Goal: Obtain resource: Download file/media

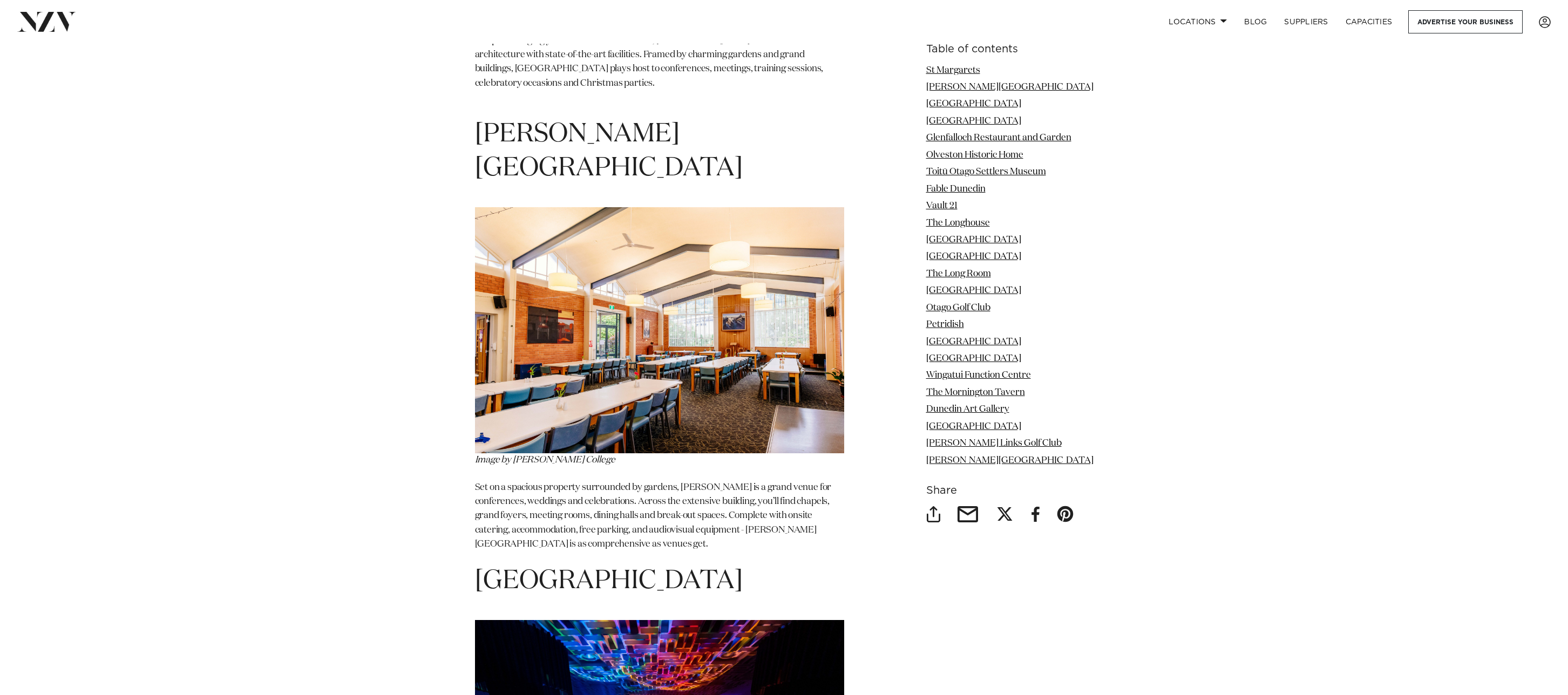
scroll to position [2001, 0]
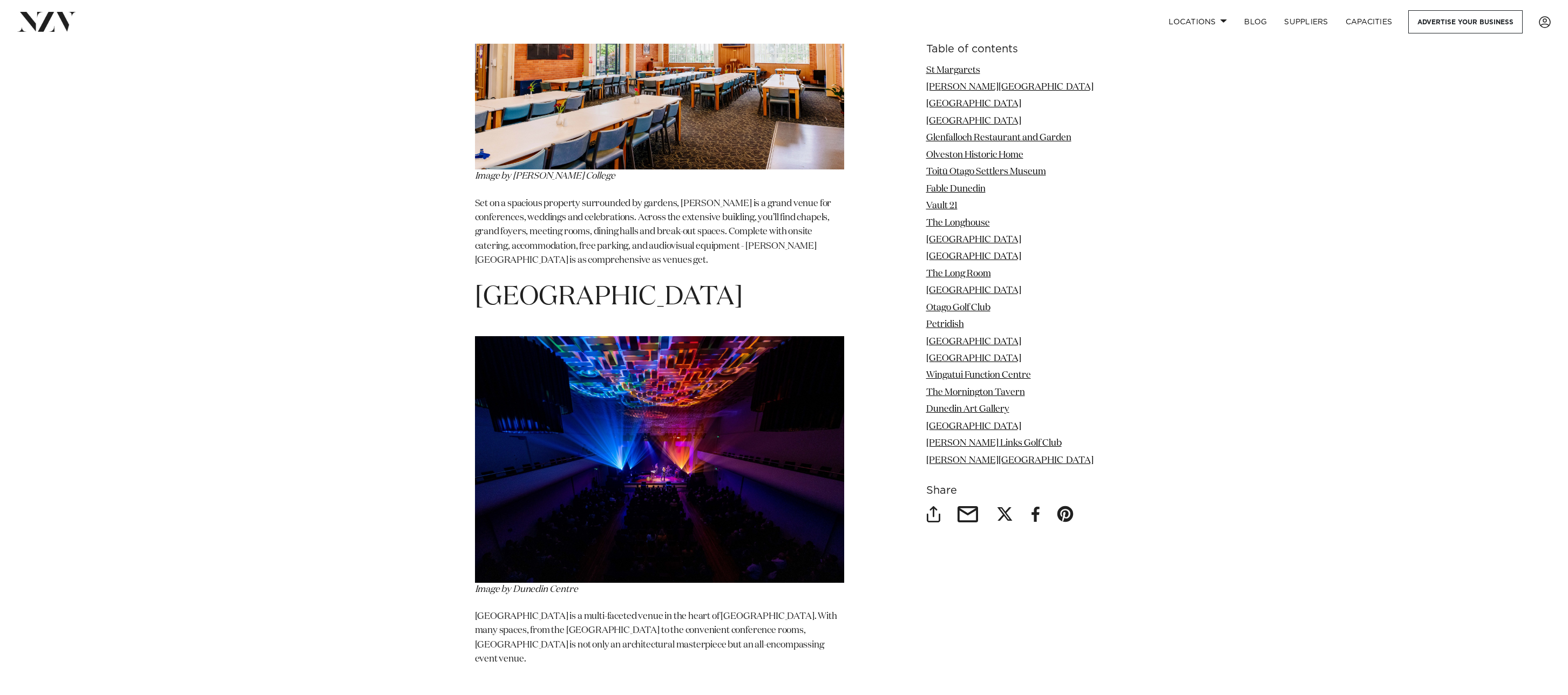
click at [564, 609] on p "Dunedin Centre is a multi-faceted venue in the heart of Dunedin. With many spac…" at bounding box center [660, 637] width 369 height 56
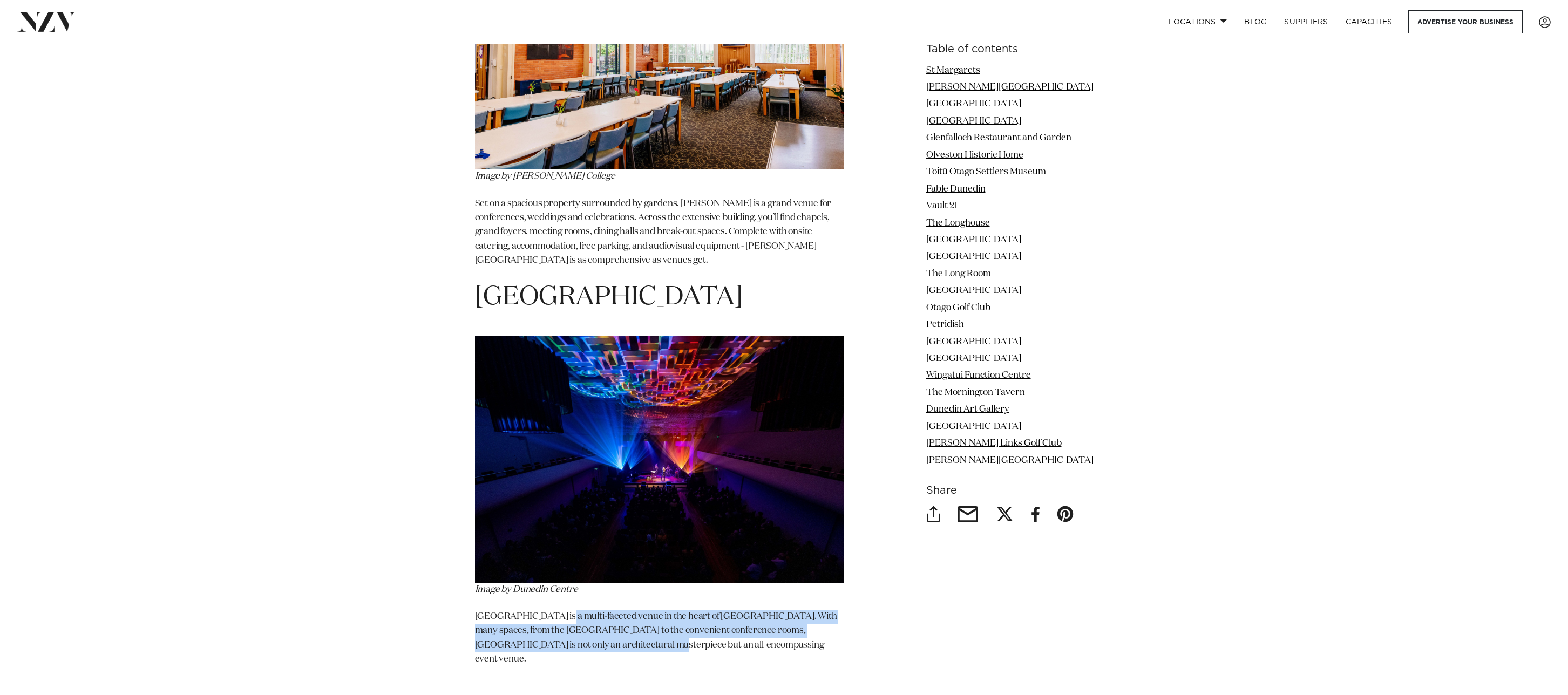
drag, startPoint x: 564, startPoint y: 569, endPoint x: 589, endPoint y: 594, distance: 35.4
click at [589, 609] on p "Dunedin Centre is a multi-faceted venue in the heart of Dunedin. With many spac…" at bounding box center [660, 637] width 369 height 56
drag, startPoint x: 589, startPoint y: 594, endPoint x: 583, endPoint y: 582, distance: 13.4
click at [583, 609] on p "Dunedin Centre is a multi-faceted venue in the heart of Dunedin. With many spac…" at bounding box center [660, 637] width 369 height 56
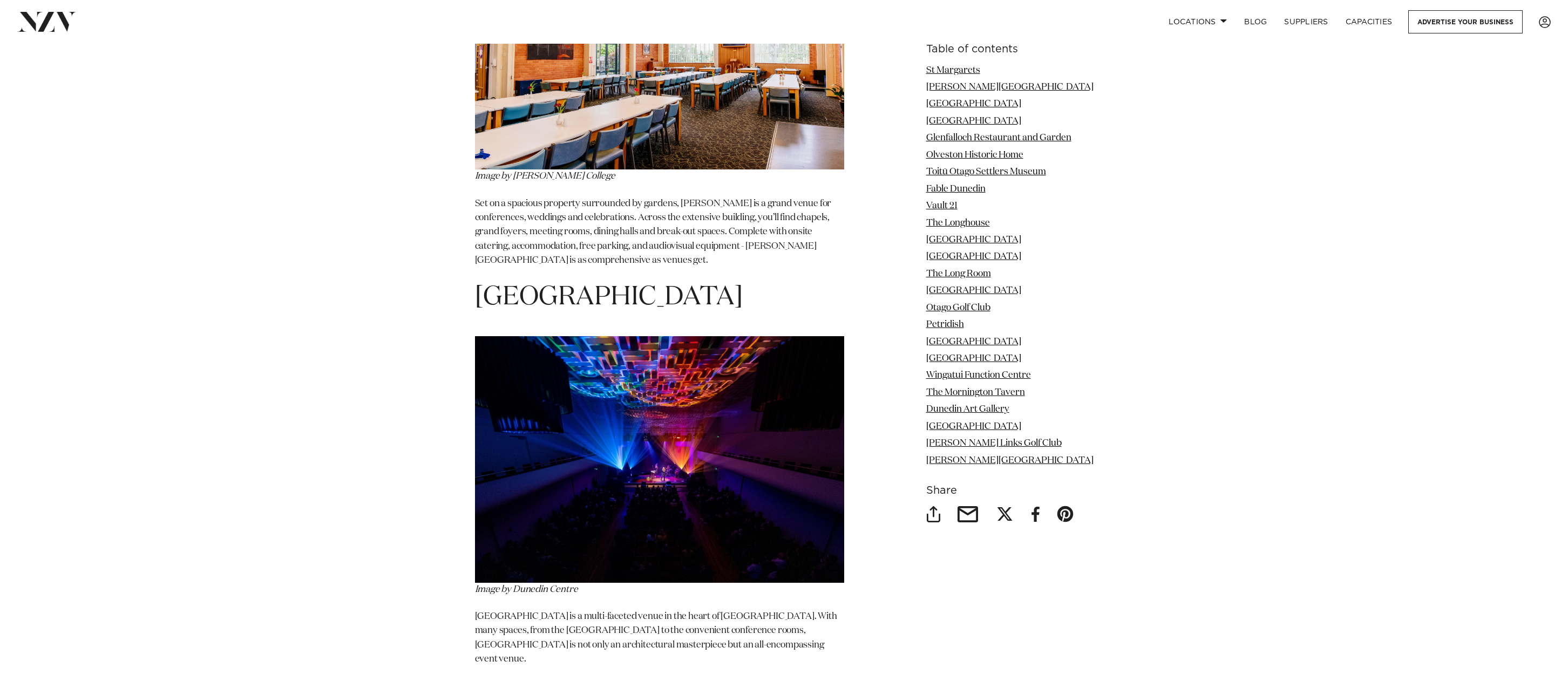
click at [582, 609] on p "Dunedin Centre is a multi-faceted venue in the heart of Dunedin. With many spac…" at bounding box center [660, 637] width 369 height 56
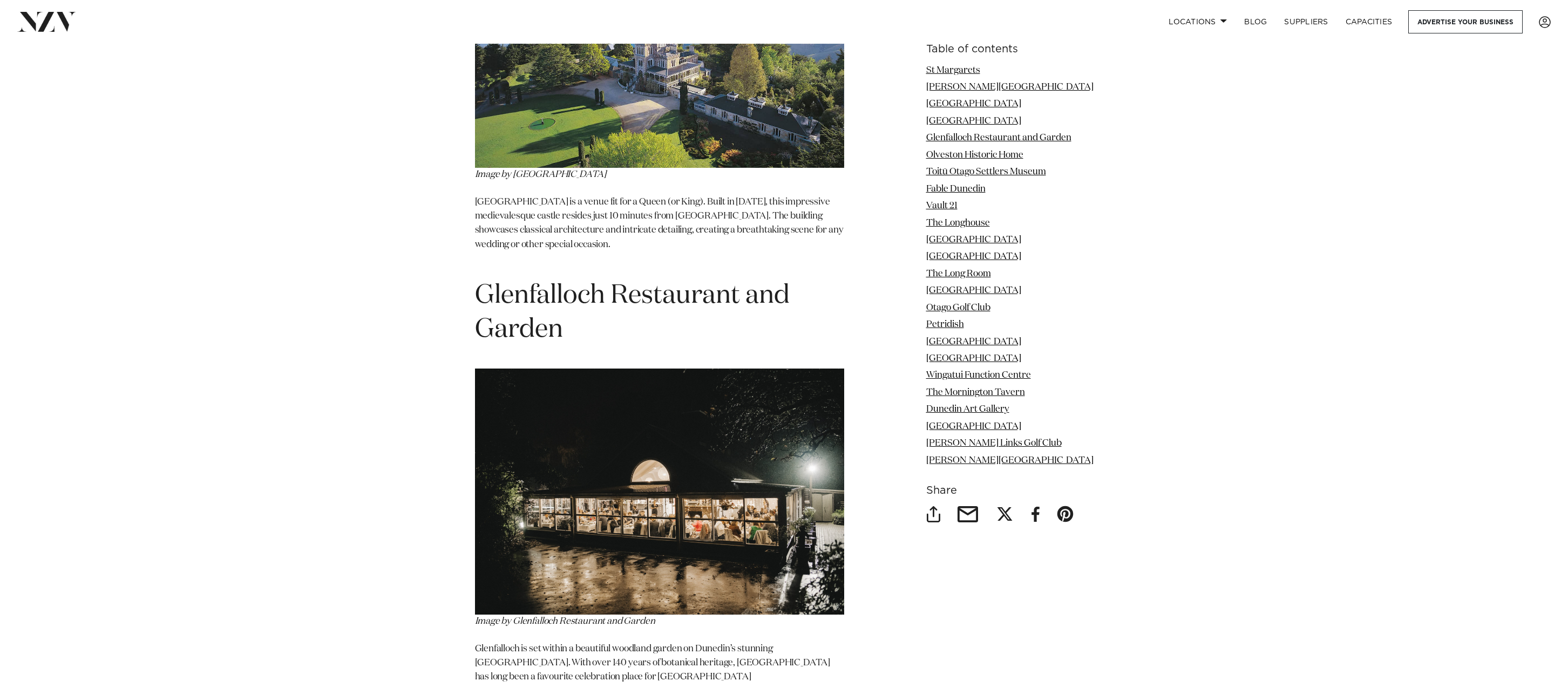
scroll to position [2873, 0]
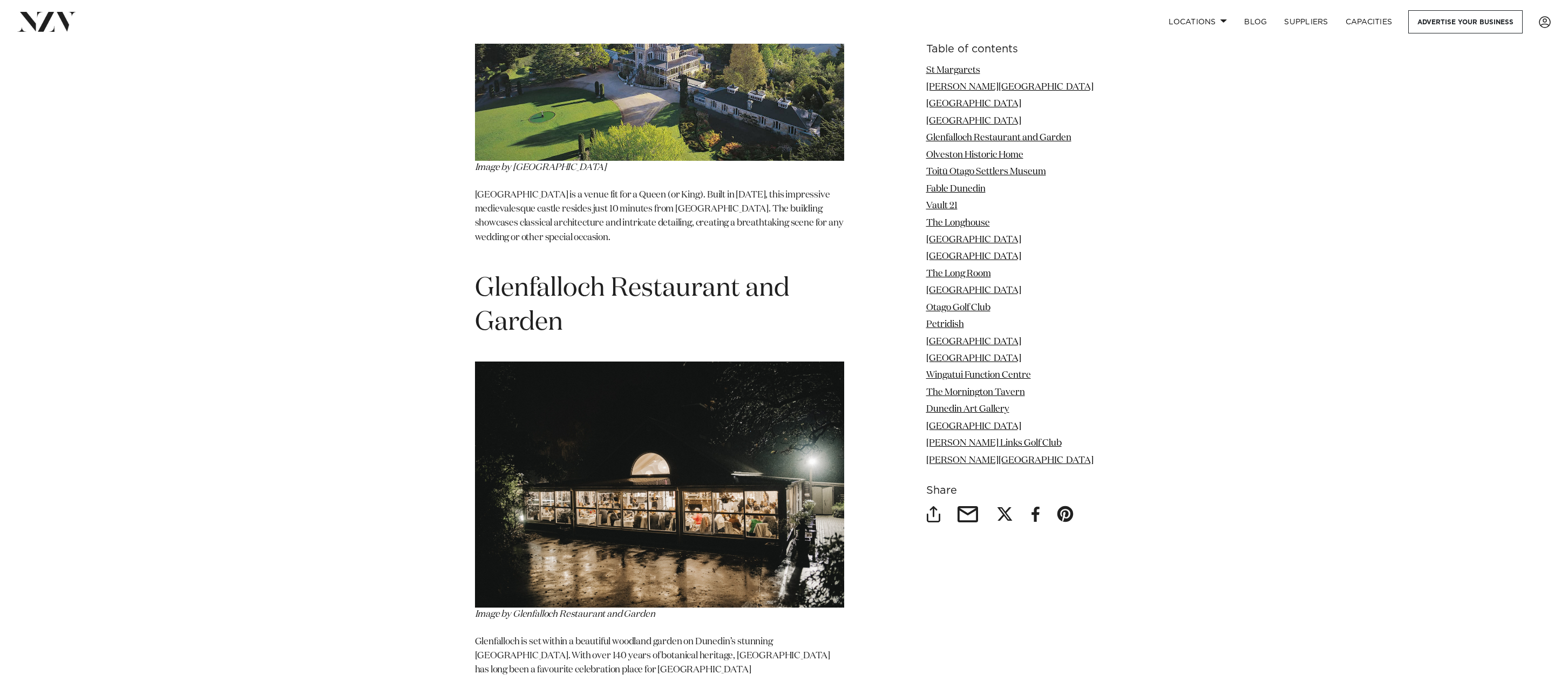
click at [582, 635] on p "Glenfalloch is set within a beautiful woodland garden on Dunedin’s stunning Ota…" at bounding box center [660, 663] width 369 height 56
drag, startPoint x: 582, startPoint y: 582, endPoint x: 562, endPoint y: 598, distance: 25.6
click at [562, 635] on p "Glenfalloch is set within a beautiful woodland garden on Dunedin’s stunning Ota…" at bounding box center [660, 663] width 369 height 56
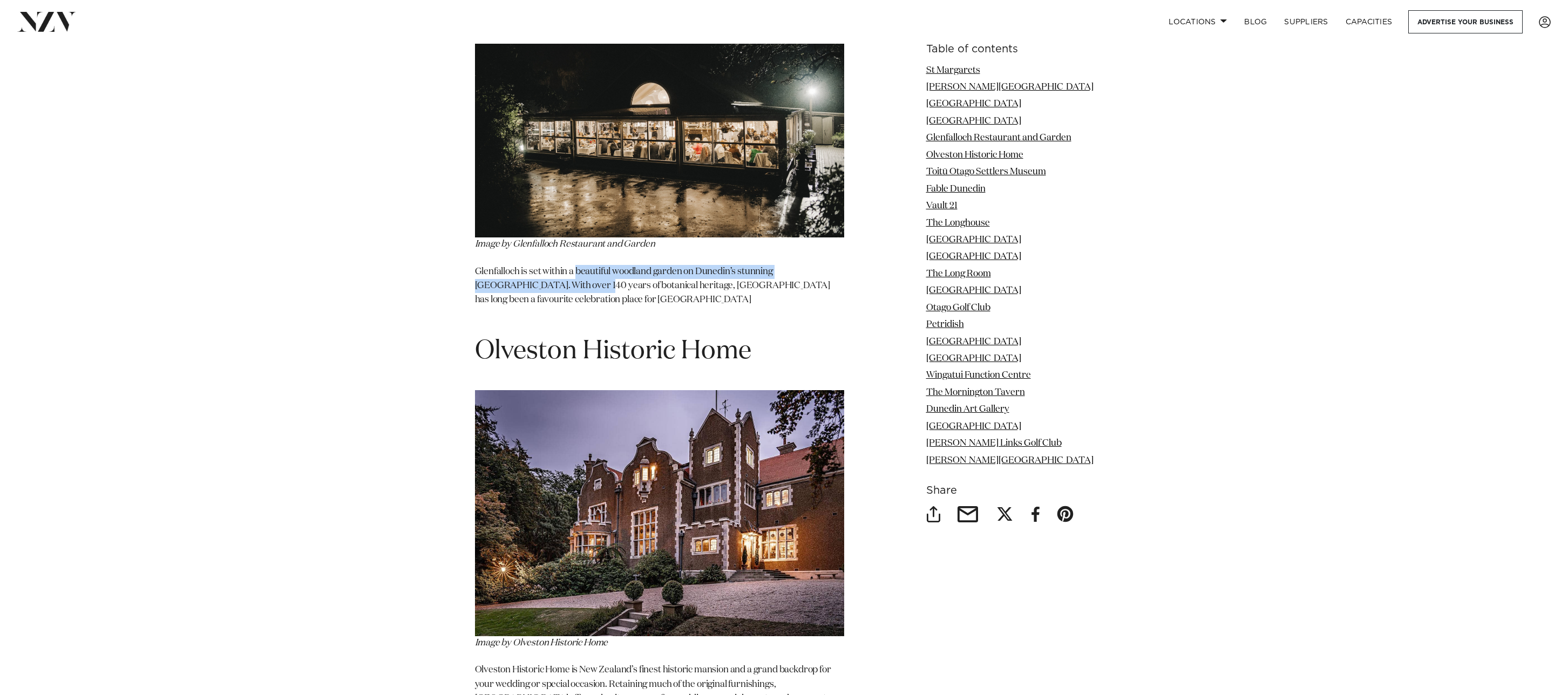
scroll to position [3298, 0]
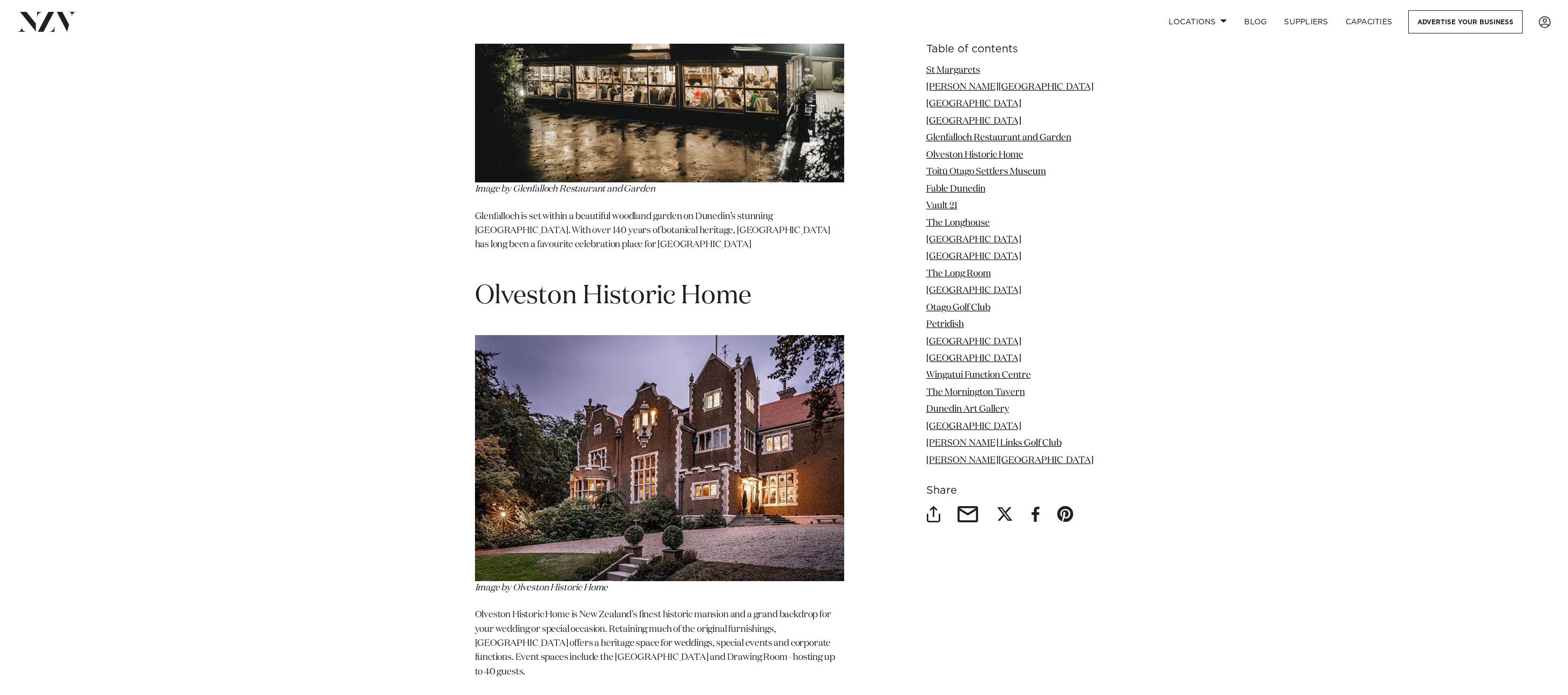
click at [612, 608] on p "Olveston Historic Home is New Zealand’s finest historic mansion and a grand bac…" at bounding box center [660, 643] width 369 height 71
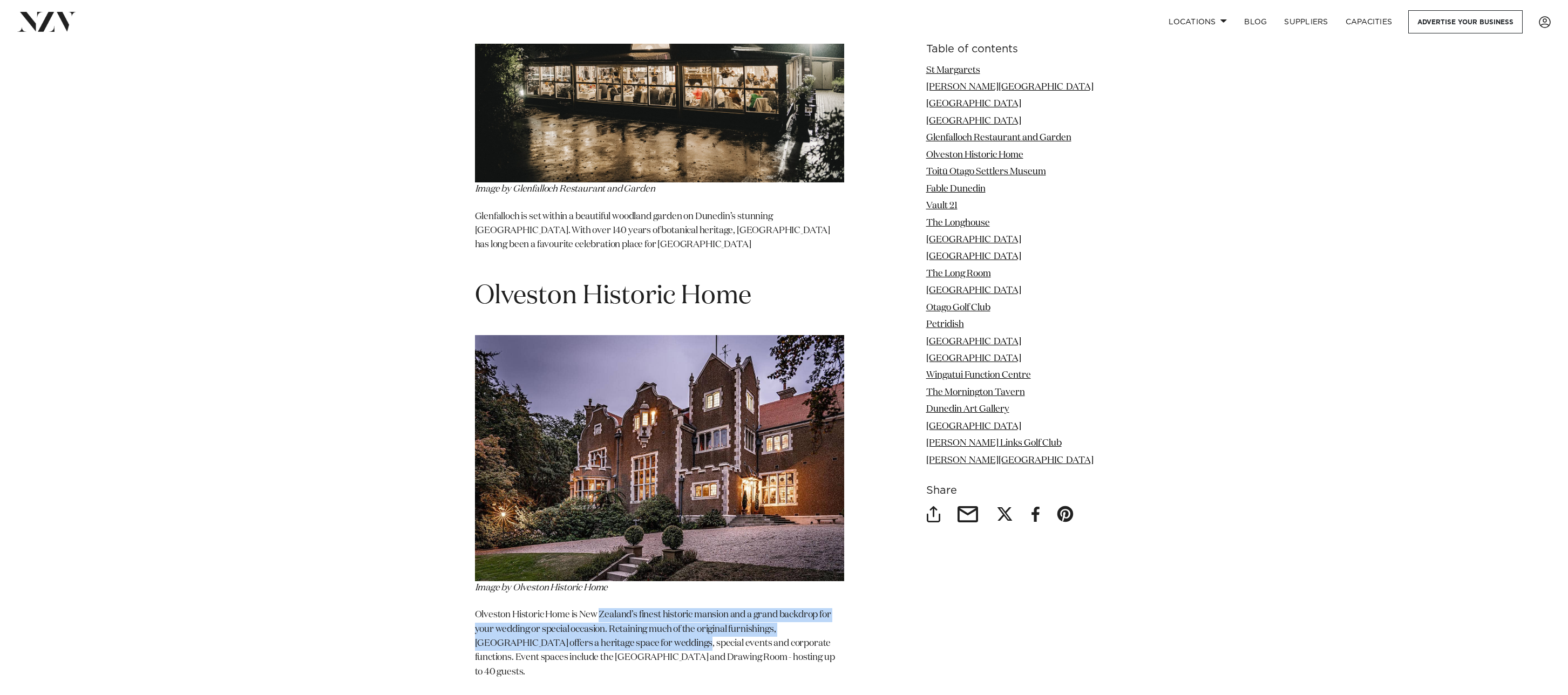
drag, startPoint x: 612, startPoint y: 557, endPoint x: 608, endPoint y: 587, distance: 30.3
click at [608, 608] on p "Olveston Historic Home is New Zealand’s finest historic mansion and a grand bac…" at bounding box center [660, 643] width 369 height 71
click at [607, 608] on p "Olveston Historic Home is New Zealand’s finest historic mansion and a grand bac…" at bounding box center [660, 643] width 369 height 71
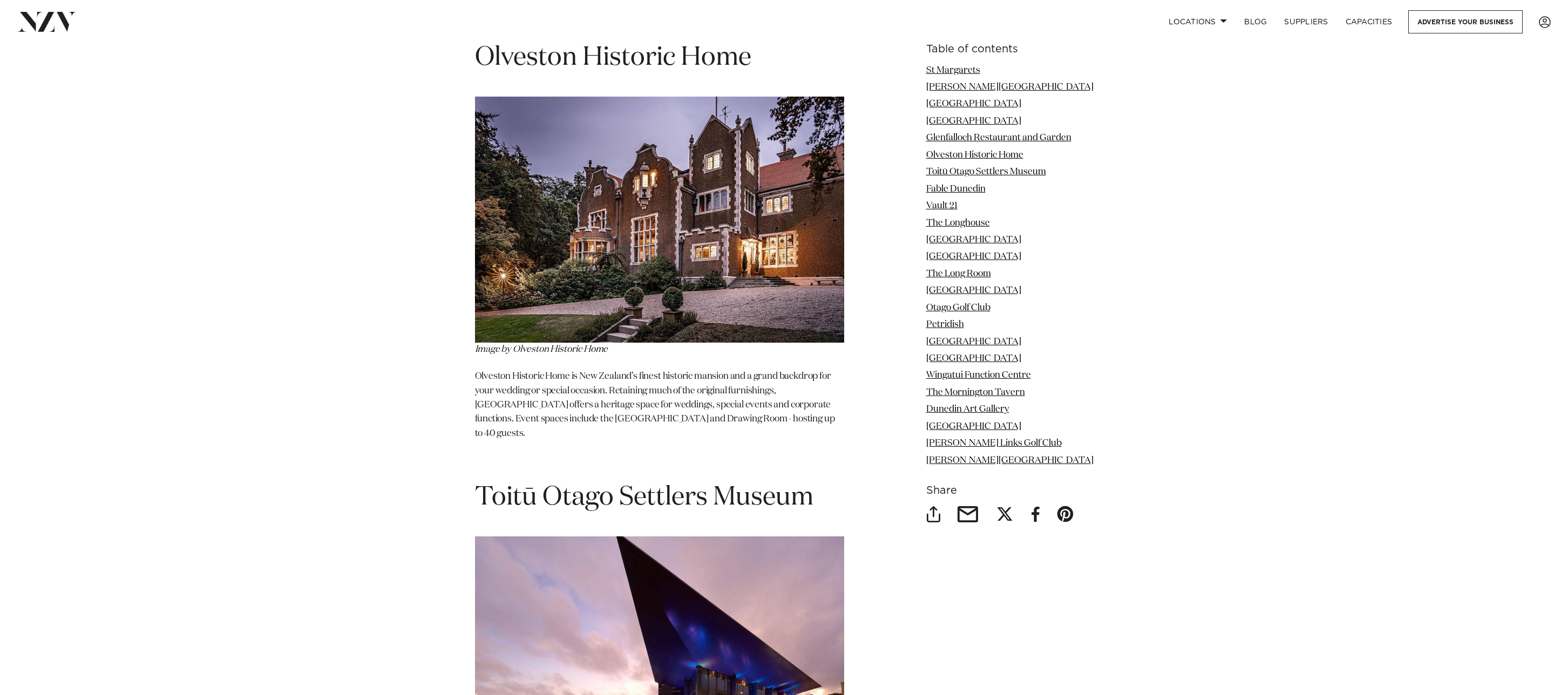
scroll to position [3723, 0]
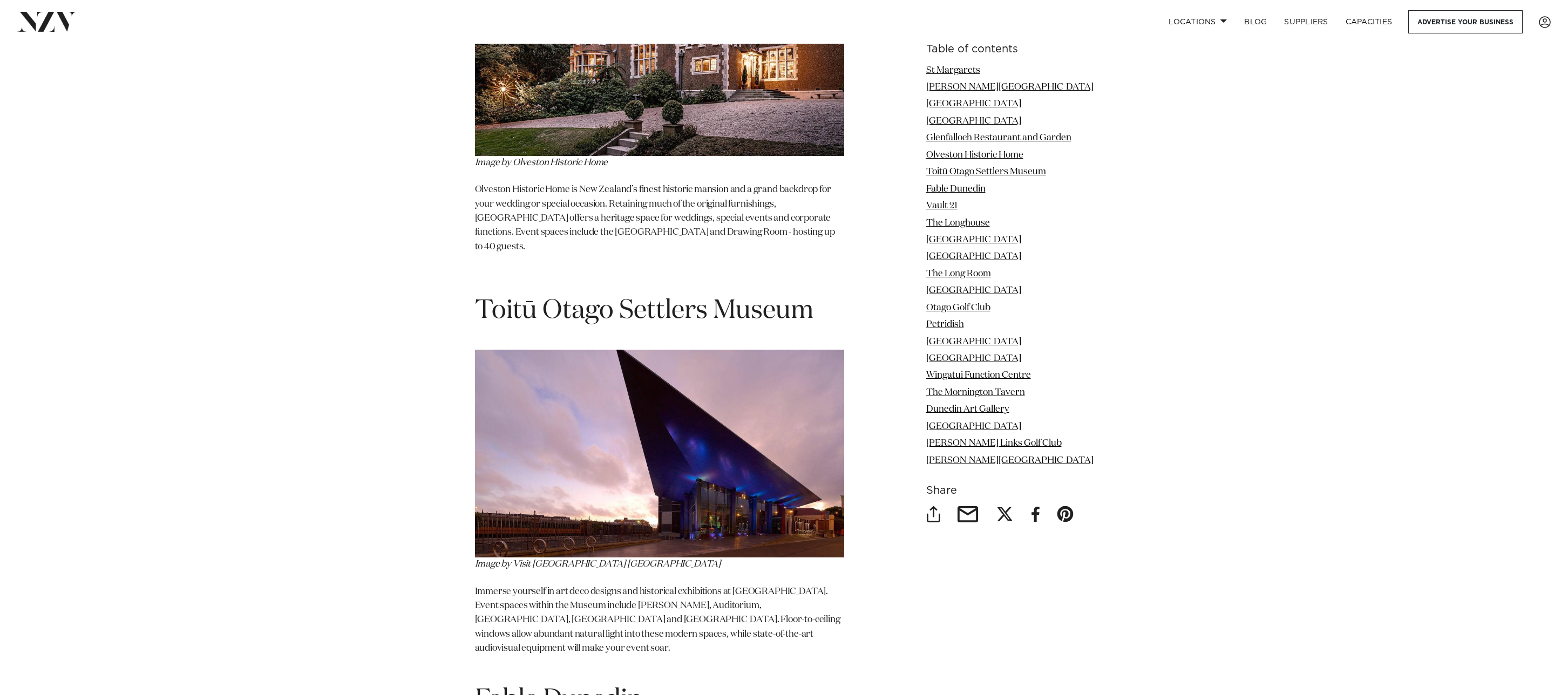
click at [585, 585] on p "Immerse yourself in art deco designs and historical exhibitions at Toitū Otago …" at bounding box center [660, 627] width 369 height 86
drag, startPoint x: 585, startPoint y: 529, endPoint x: 593, endPoint y: 517, distance: 14.4
click at [593, 585] on p "Immerse yourself in art deco designs and historical exhibitions at Toitū Otago …" at bounding box center [660, 627] width 369 height 86
drag, startPoint x: 593, startPoint y: 517, endPoint x: 611, endPoint y: 541, distance: 30.0
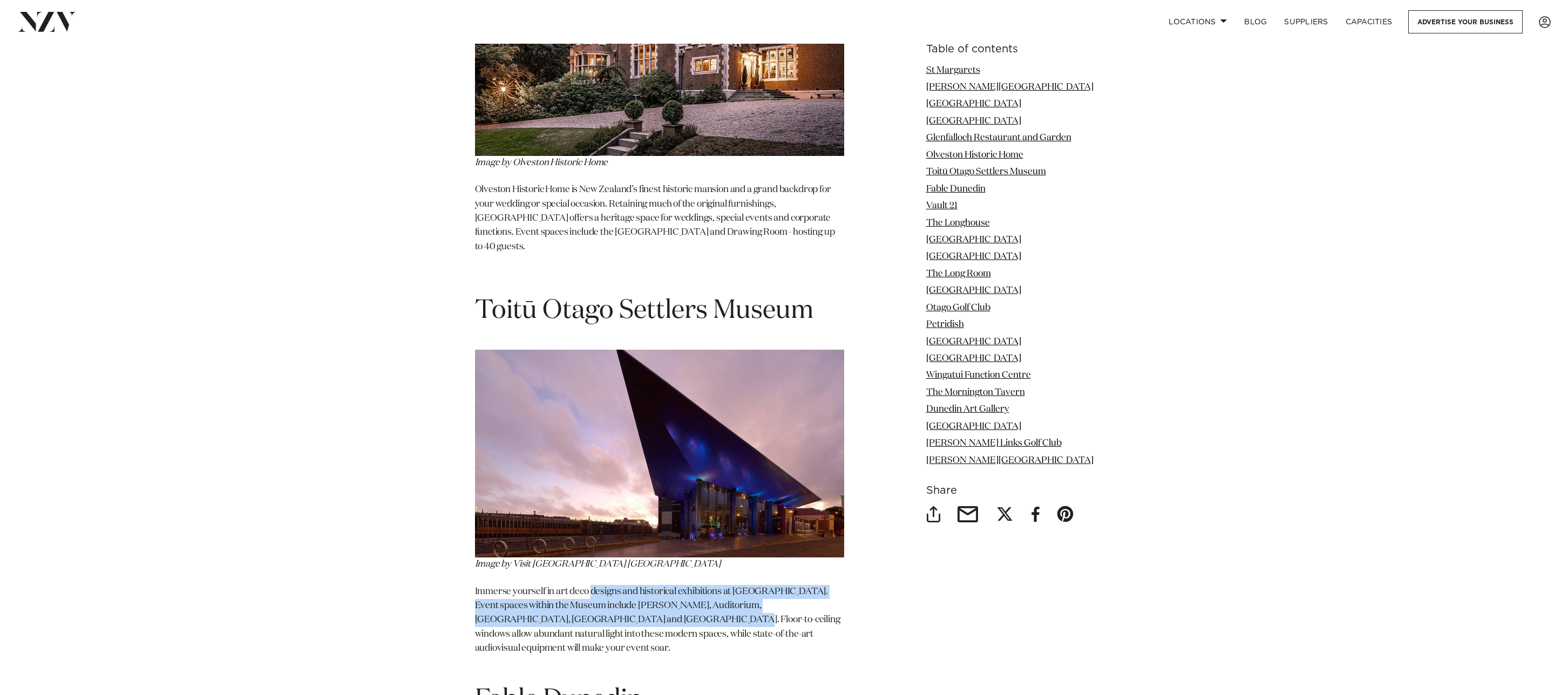
click at [611, 585] on p "Immerse yourself in art deco designs and historical exhibitions at Toitū Otago …" at bounding box center [660, 627] width 369 height 86
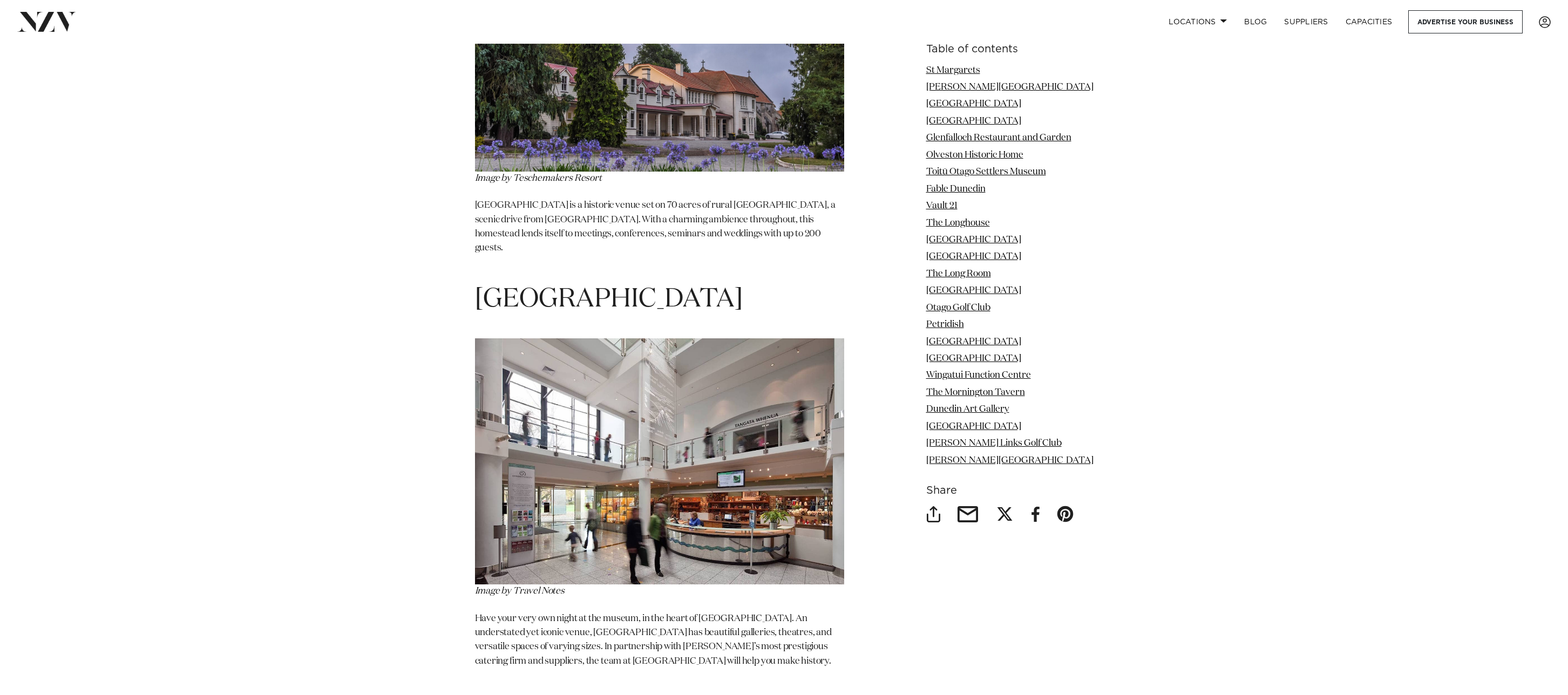
scroll to position [5878, 0]
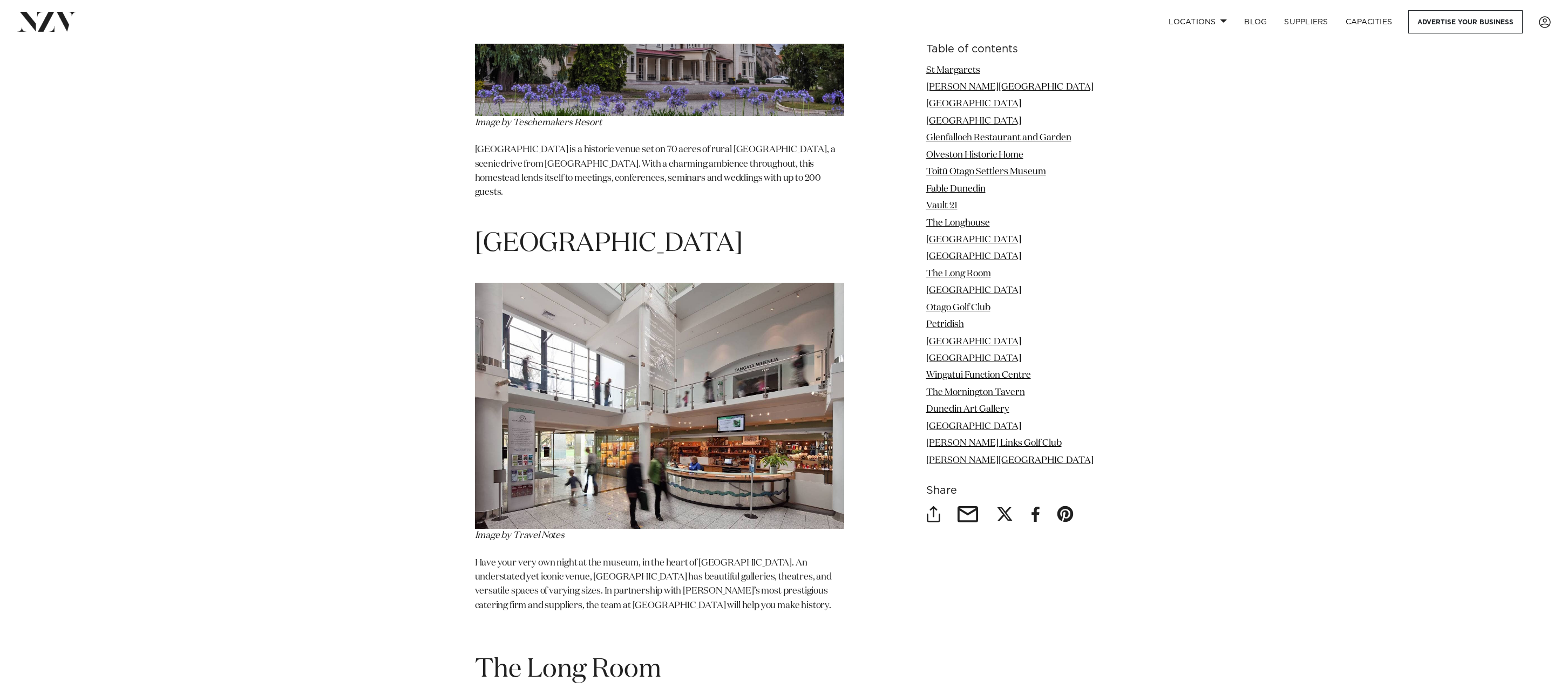
click at [609, 556] on p "Have your very own night at the museum, in the heart of Dunedin. An understated…" at bounding box center [660, 584] width 369 height 56
drag, startPoint x: 609, startPoint y: 479, endPoint x: 616, endPoint y: 457, distance: 23.1
click at [616, 556] on p "Have your very own night at the museum, in the heart of Dunedin. An understated…" at bounding box center [660, 584] width 369 height 56
drag, startPoint x: 616, startPoint y: 457, endPoint x: 618, endPoint y: 479, distance: 22.1
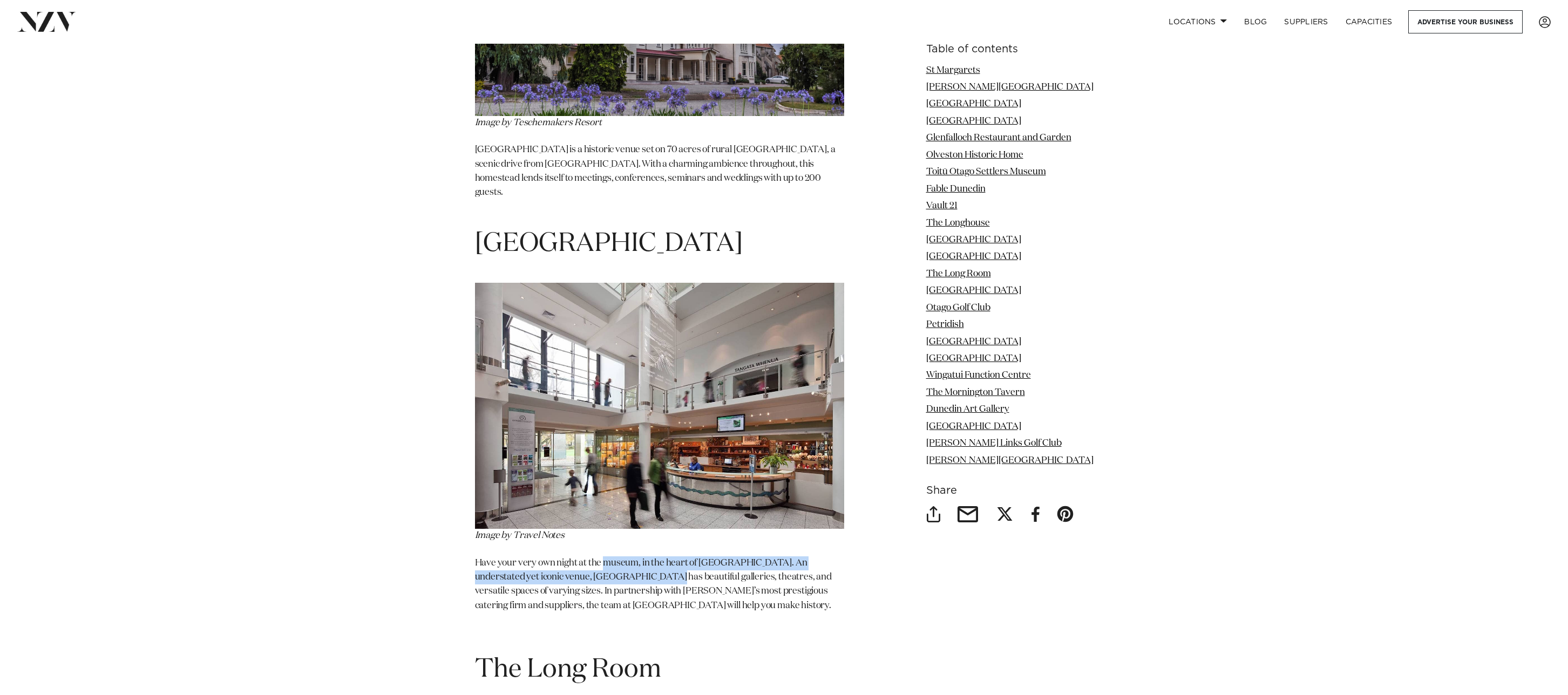
click at [618, 556] on p "Have your very own night at the museum, in the heart of Dunedin. An understated…" at bounding box center [660, 584] width 369 height 56
drag, startPoint x: 618, startPoint y: 479, endPoint x: 508, endPoint y: 470, distance: 110.4
click at [508, 556] on p "Have your very own night at the museum, in the heart of Dunedin. An understated…" at bounding box center [660, 584] width 369 height 56
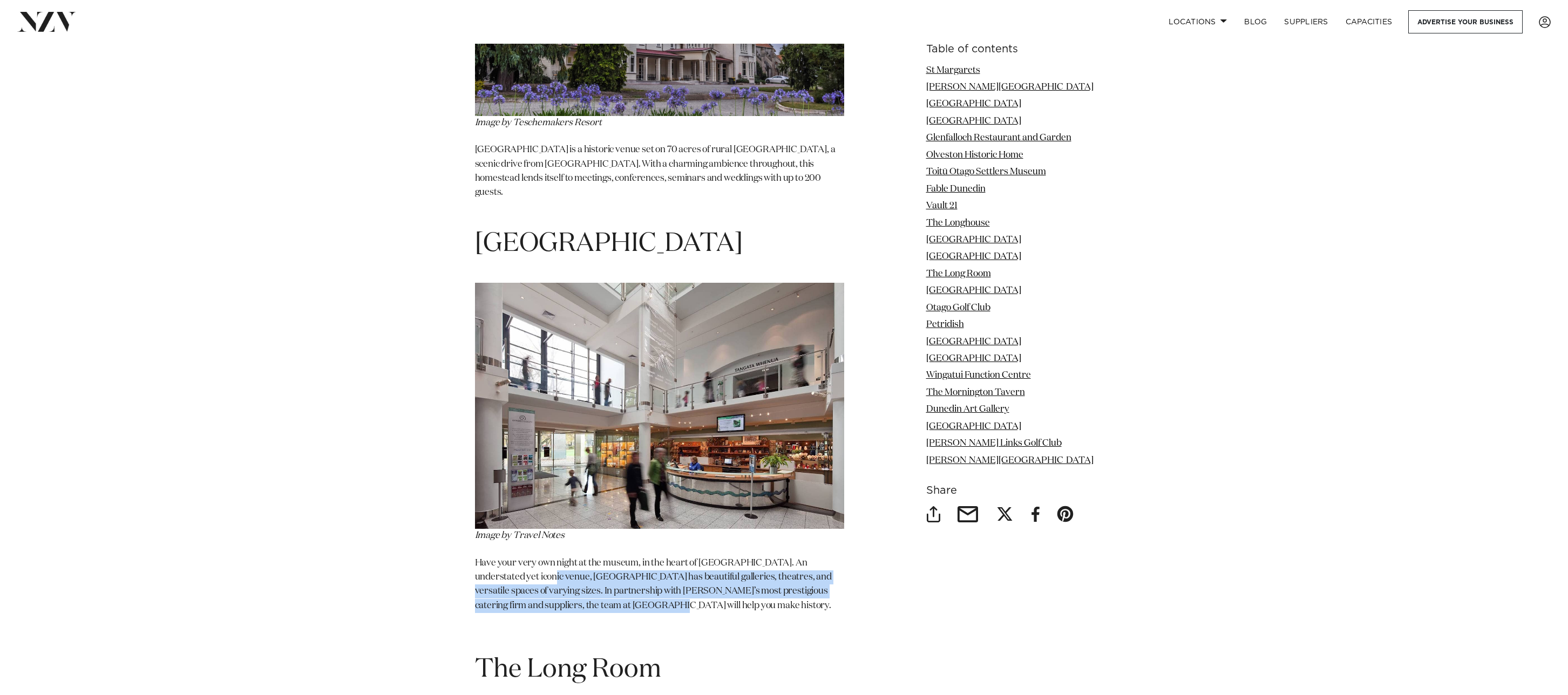
drag, startPoint x: 508, startPoint y: 470, endPoint x: 605, endPoint y: 497, distance: 100.7
click at [605, 556] on p "Have your very own night at the museum, in the heart of Dunedin. An understated…" at bounding box center [660, 584] width 369 height 56
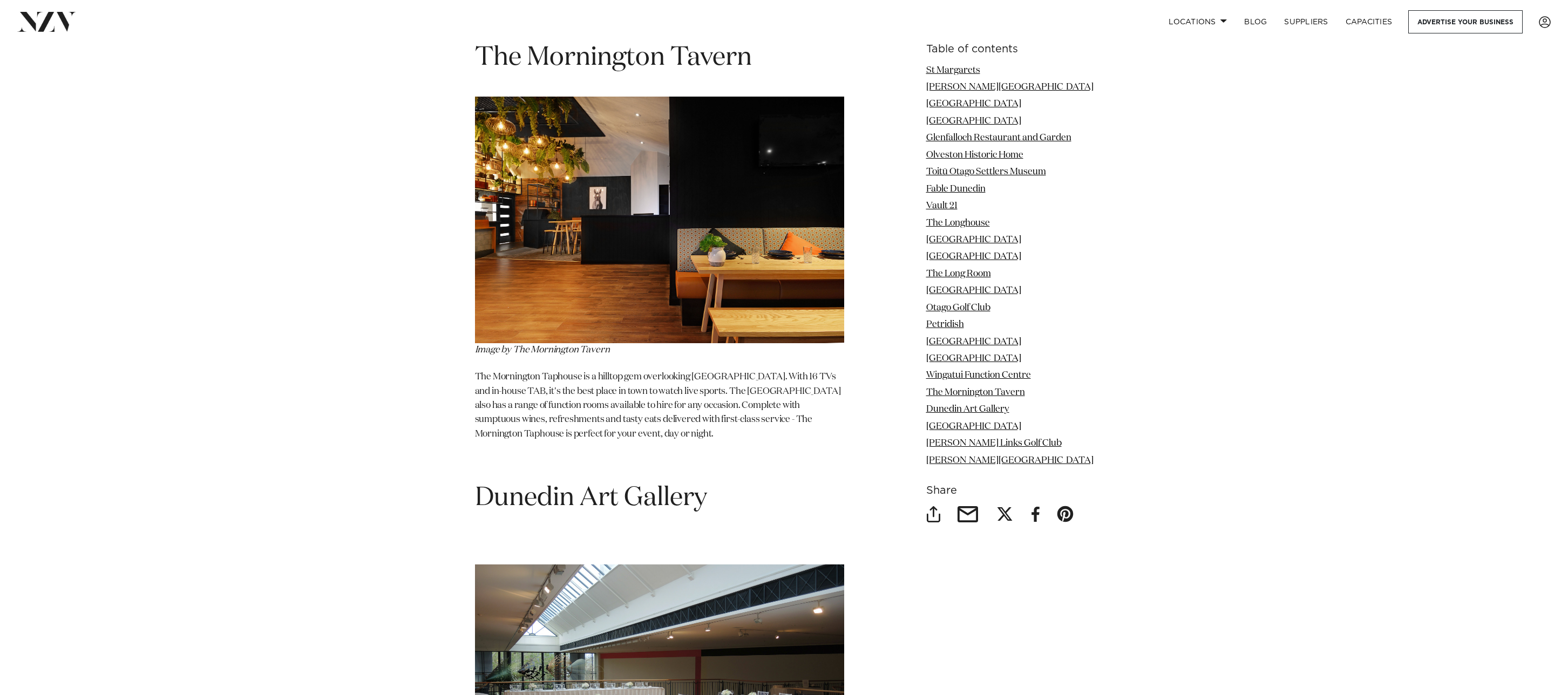
scroll to position [9724, 0]
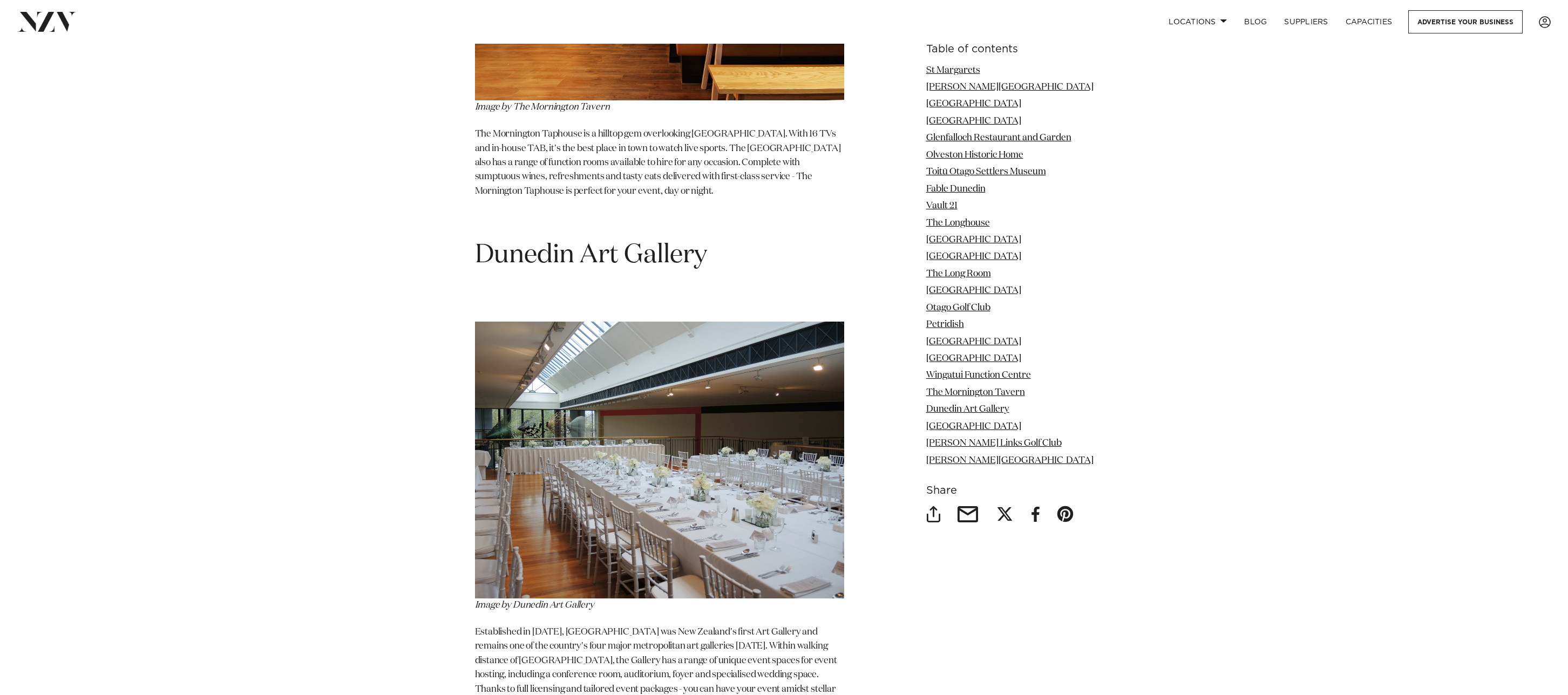
click at [594, 626] on p "Established in 1884, Dunedin Public Art Gallery was New Zealand's first Art Gal…" at bounding box center [660, 668] width 369 height 86
drag, startPoint x: 594, startPoint y: 539, endPoint x: 565, endPoint y: 547, distance: 30.1
click at [567, 626] on p "Established in 1884, Dunedin Public Art Gallery was New Zealand's first Art Gal…" at bounding box center [660, 668] width 369 height 86
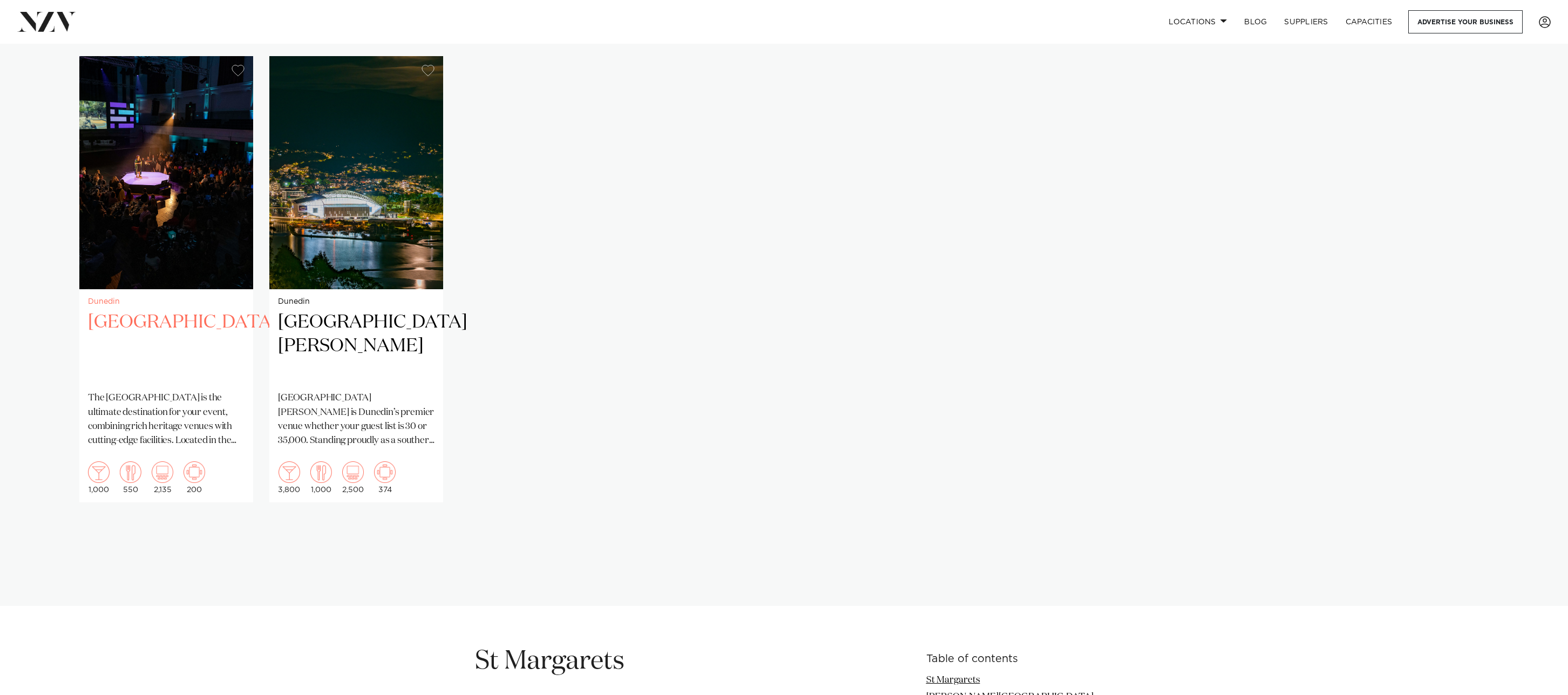
scroll to position [817, 0]
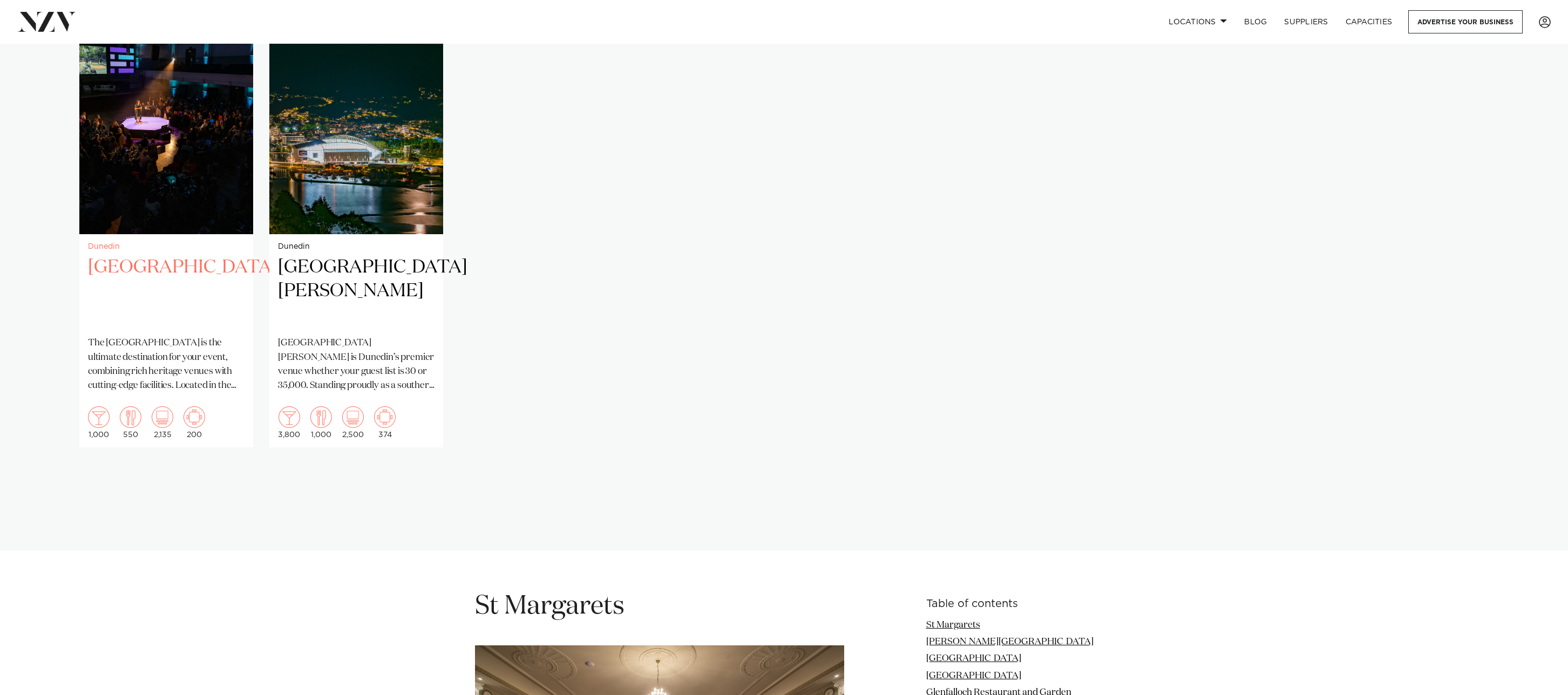
click at [193, 277] on h2 "[GEOGRAPHIC_DATA]" at bounding box center [166, 292] width 157 height 73
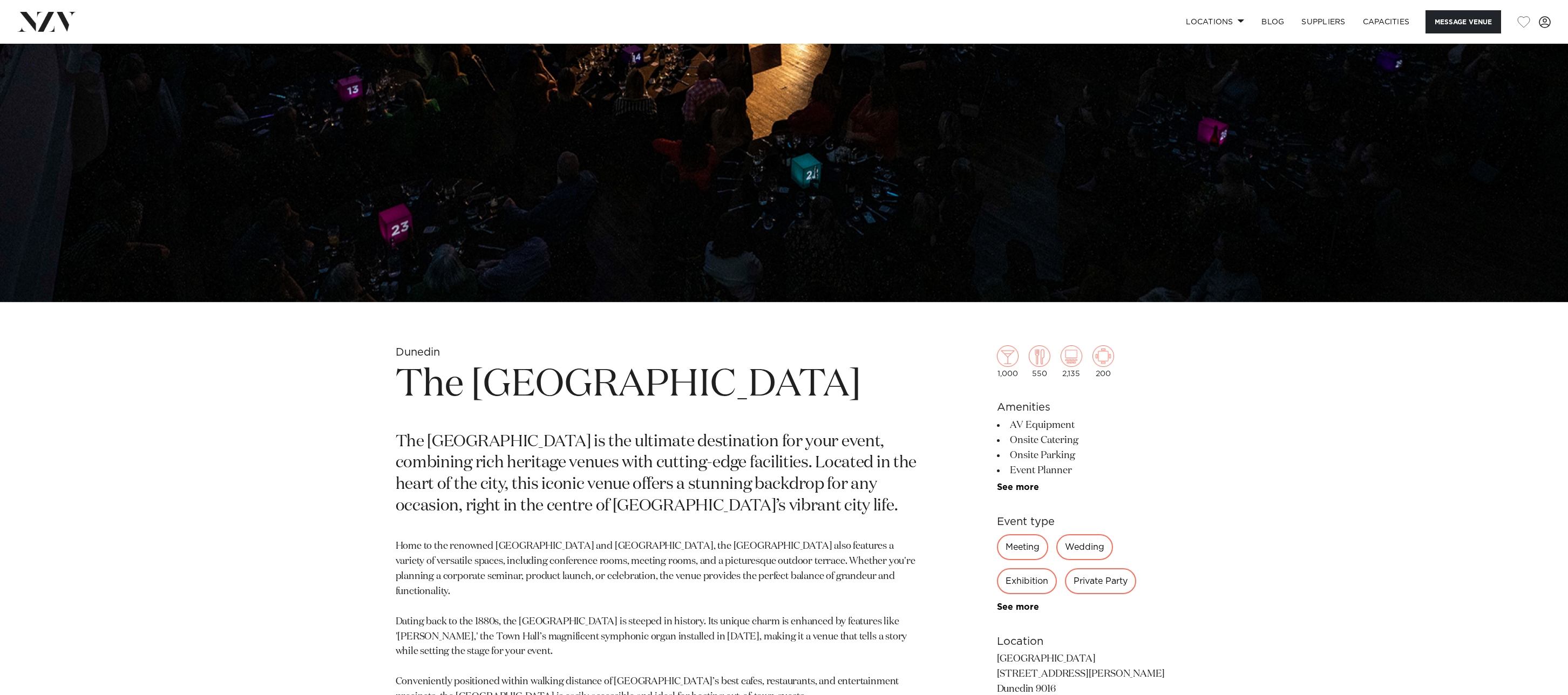
scroll to position [531, 0]
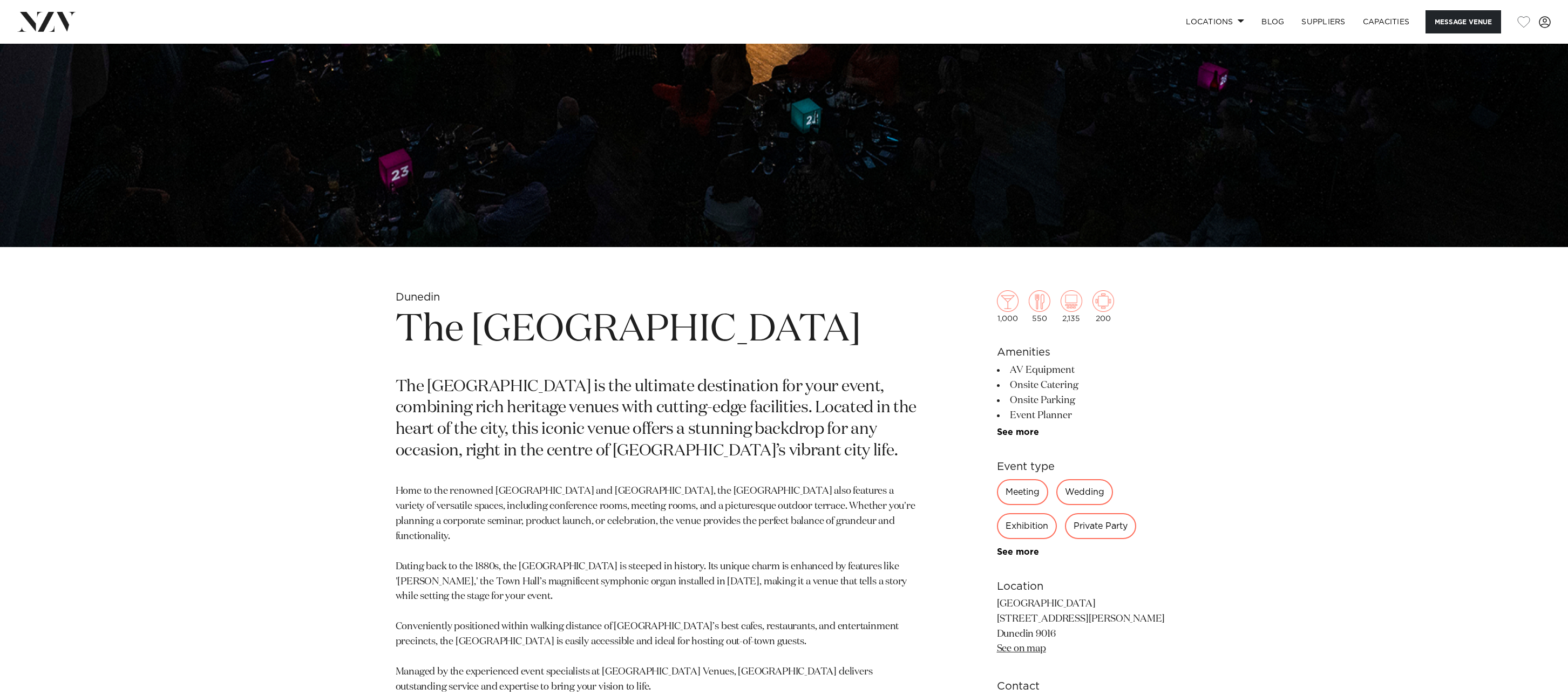
click at [753, 390] on p "The [GEOGRAPHIC_DATA] is the ultimate destination for your event, combining ric…" at bounding box center [658, 420] width 525 height 86
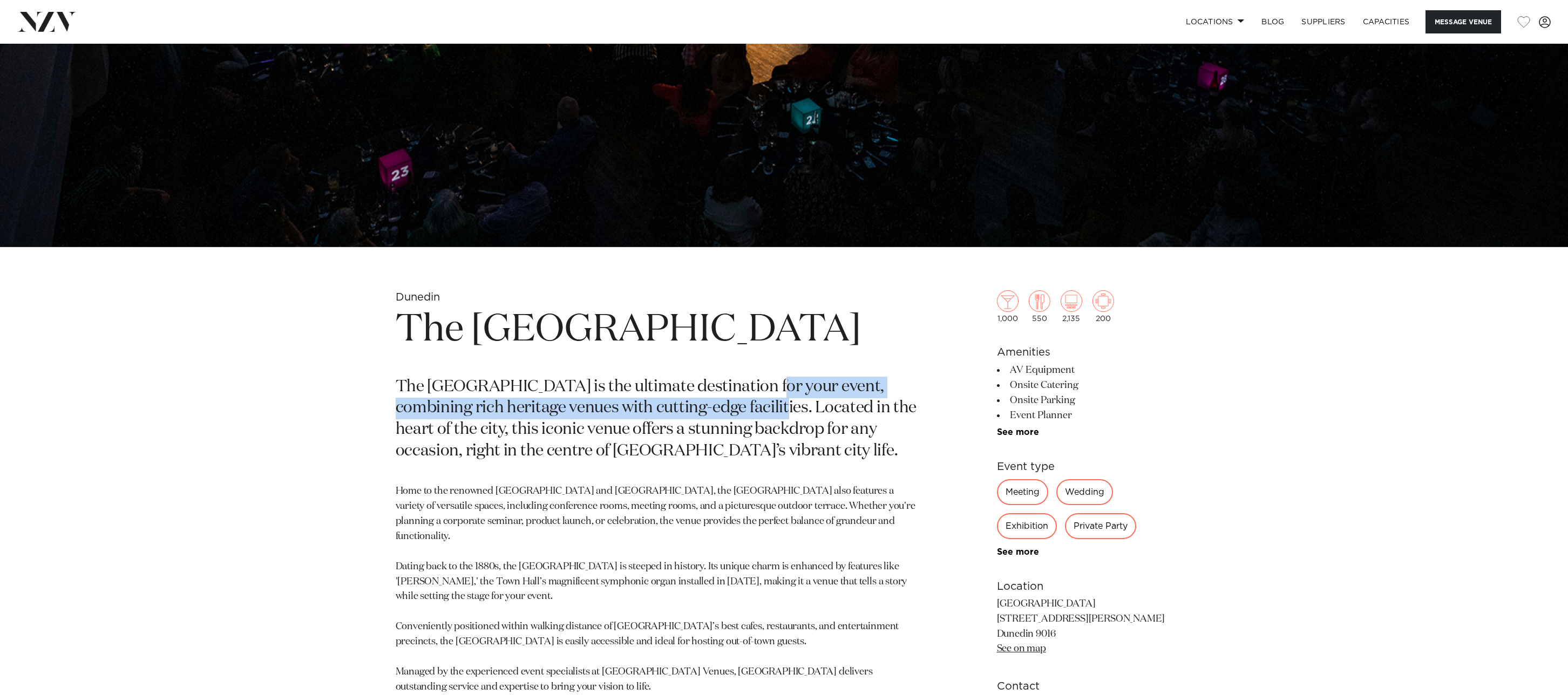
drag, startPoint x: 753, startPoint y: 390, endPoint x: 711, endPoint y: 410, distance: 46.5
click at [711, 410] on p "The [GEOGRAPHIC_DATA] is the ultimate destination for your event, combining ric…" at bounding box center [658, 420] width 525 height 86
click at [714, 412] on p "The [GEOGRAPHIC_DATA] is the ultimate destination for your event, combining ric…" at bounding box center [658, 420] width 525 height 86
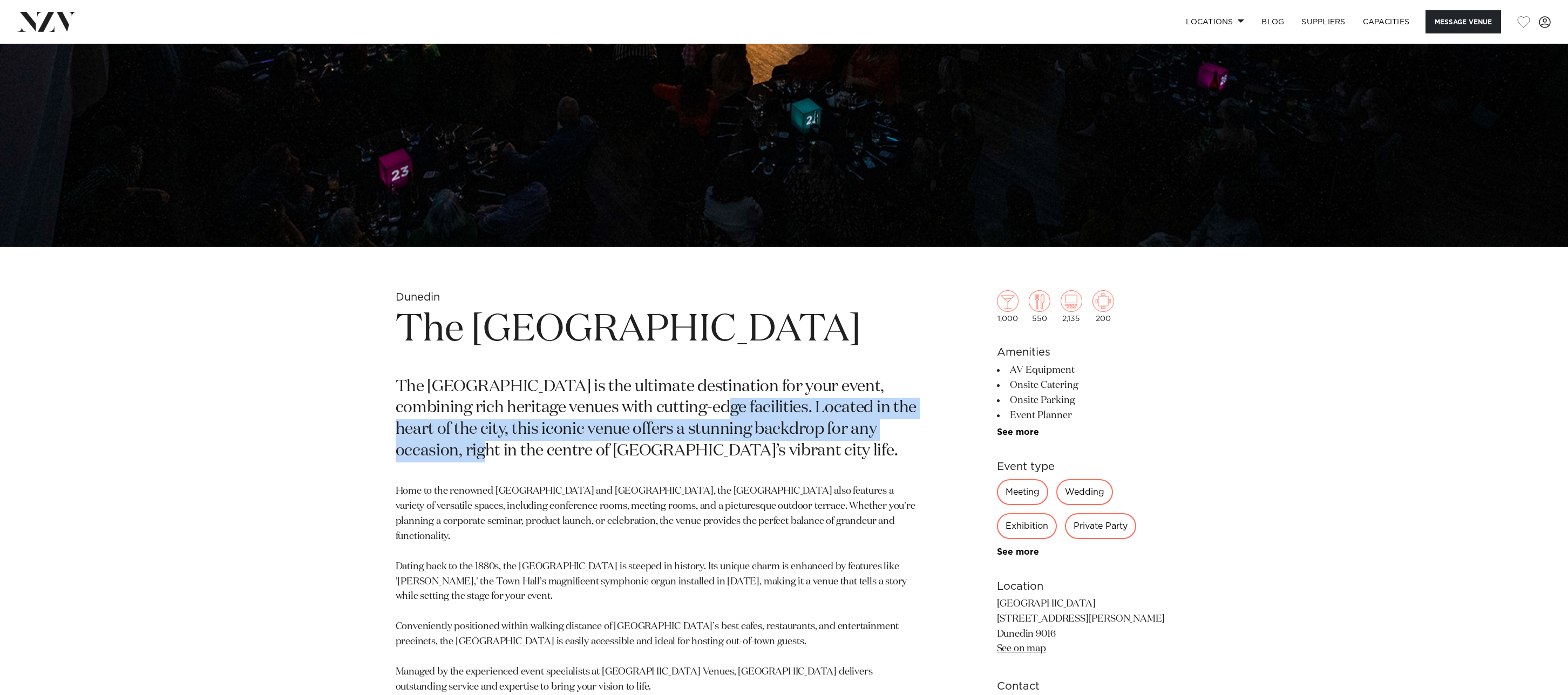
drag, startPoint x: 714, startPoint y: 412, endPoint x: 698, endPoint y: 432, distance: 25.6
click at [893, 427] on p "The [GEOGRAPHIC_DATA] is the ultimate destination for your event, combining ric…" at bounding box center [658, 420] width 525 height 86
click at [614, 434] on p "The [GEOGRAPHIC_DATA] is the ultimate destination for your event, combining ric…" at bounding box center [658, 420] width 525 height 86
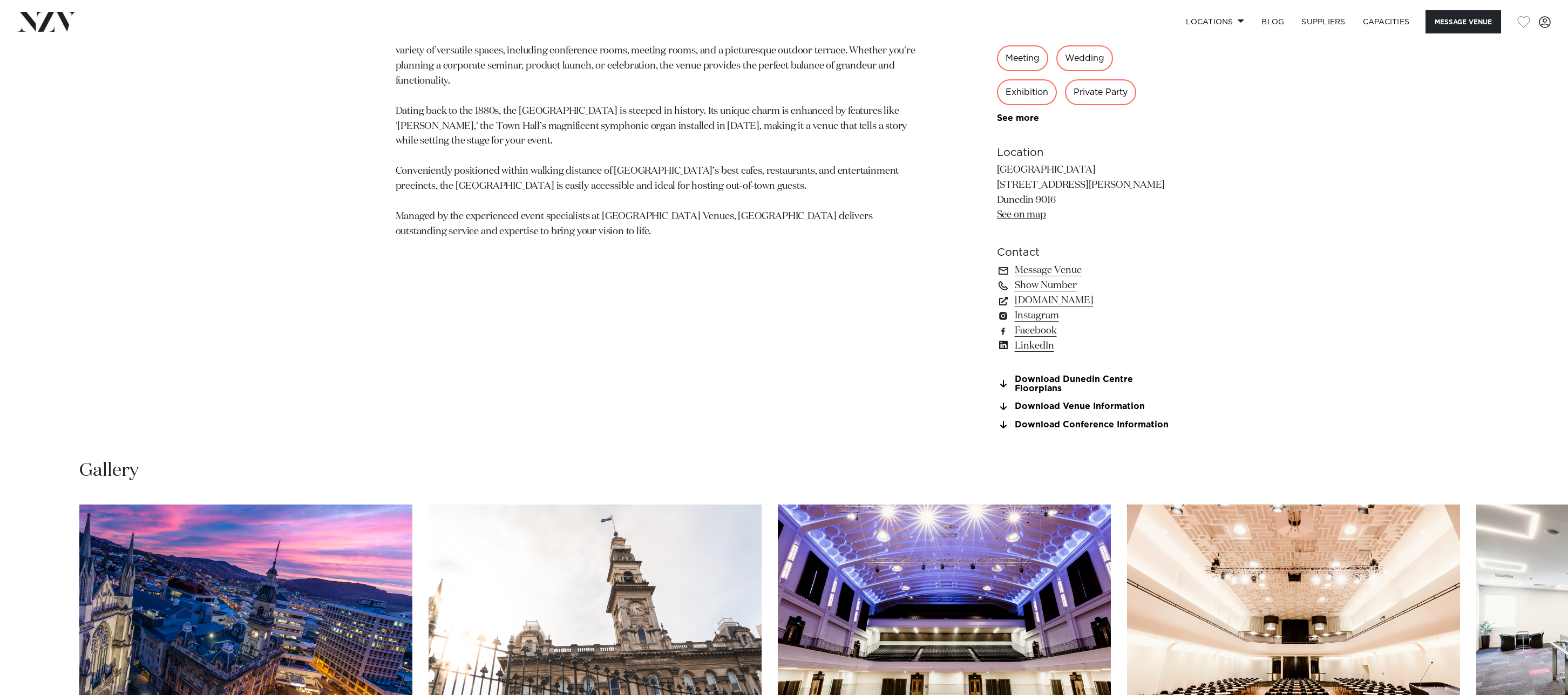
scroll to position [931, 0]
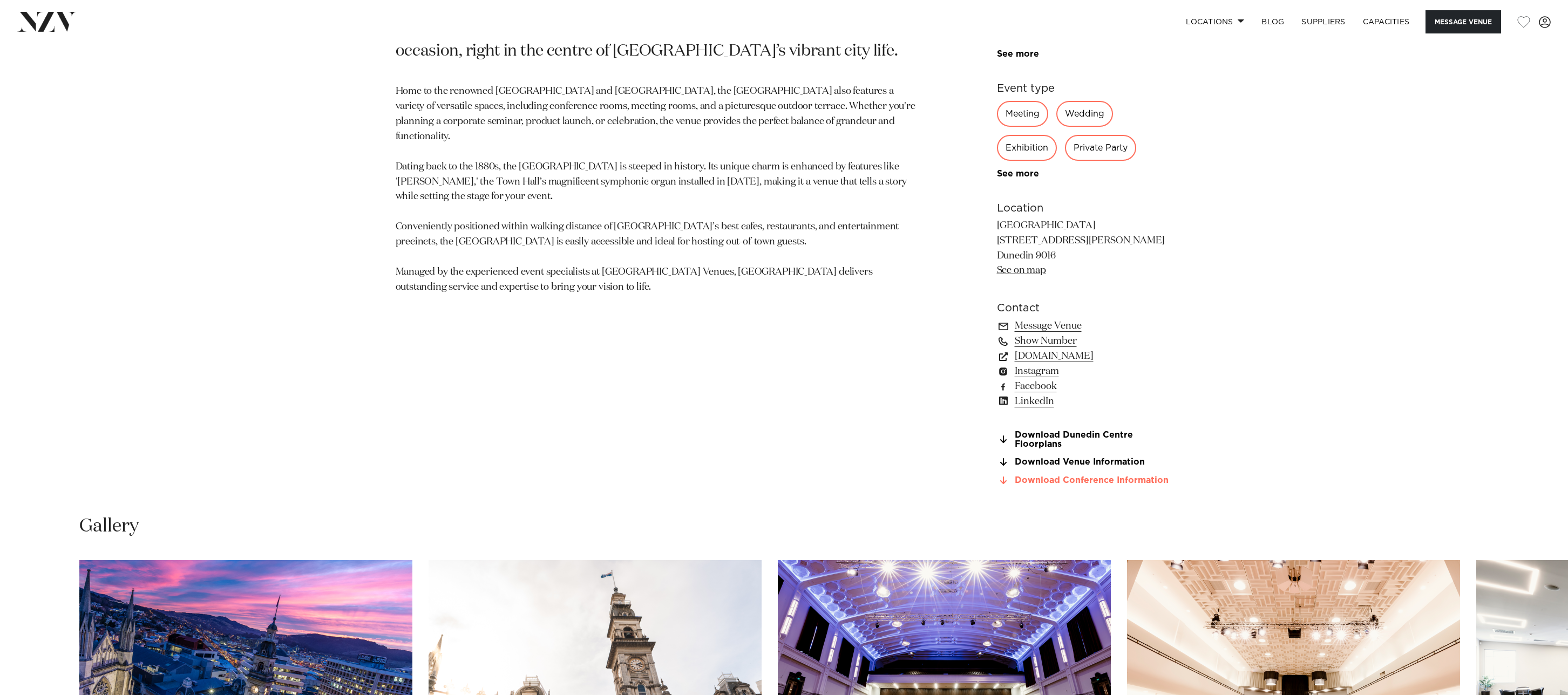
click at [1058, 483] on link "Download Conference Information" at bounding box center [1085, 480] width 176 height 10
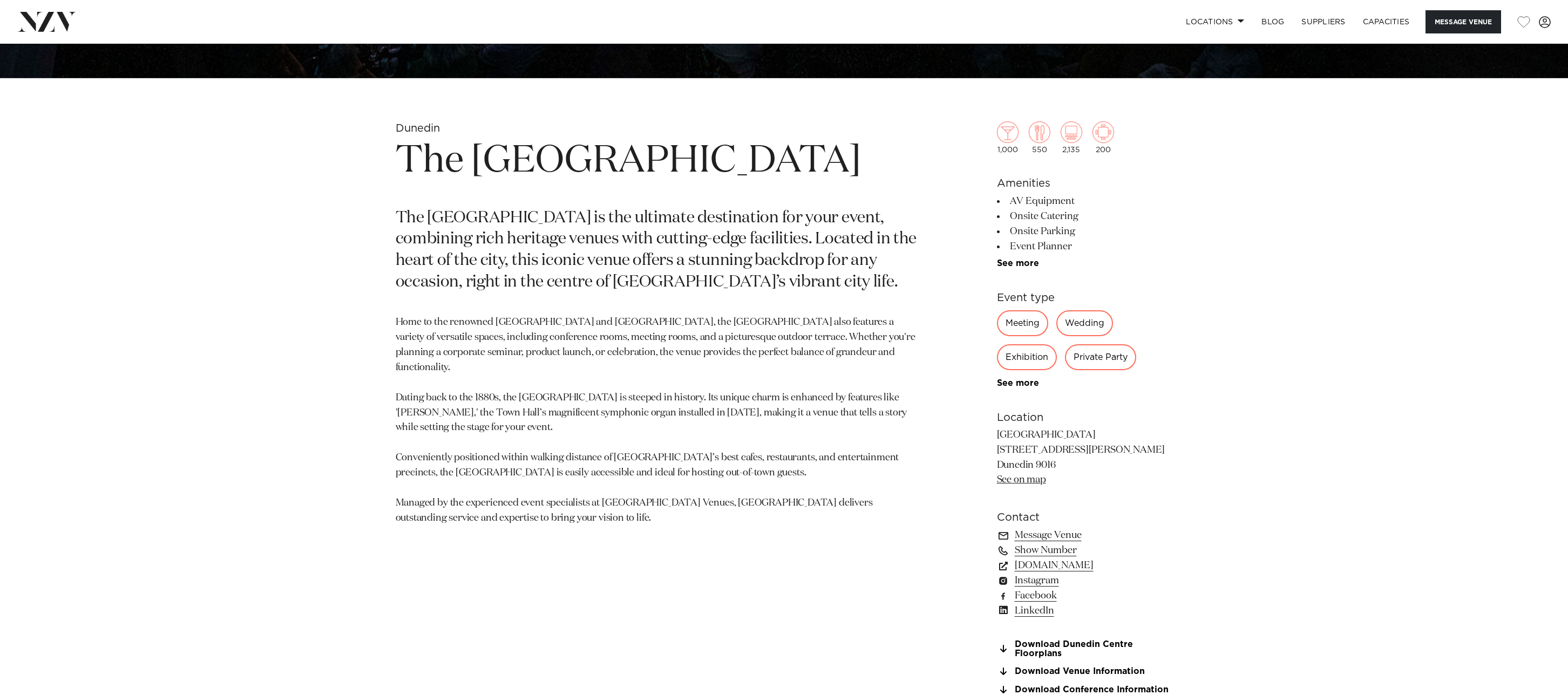
scroll to position [707, 0]
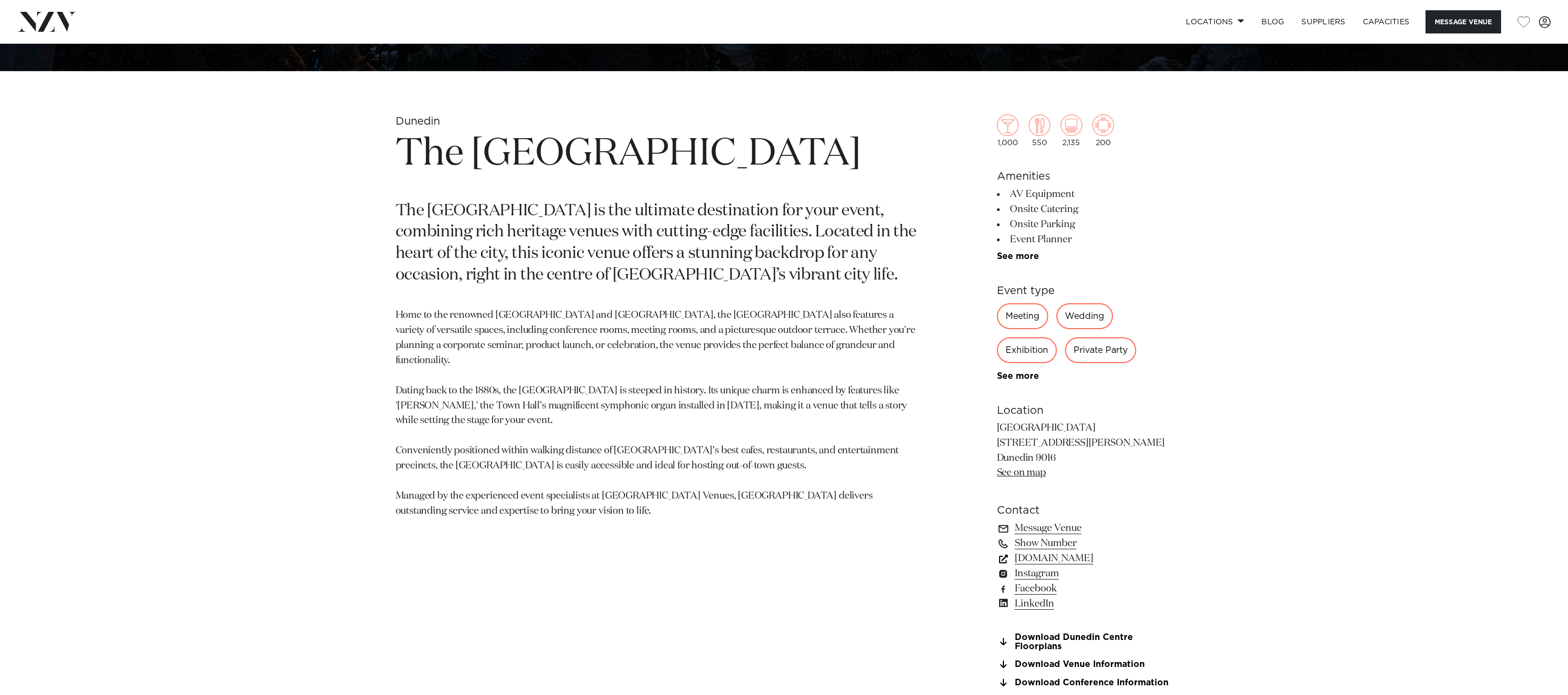
click at [1053, 564] on link "[DOMAIN_NAME]" at bounding box center [1085, 558] width 176 height 15
